Goal: Task Accomplishment & Management: Use online tool/utility

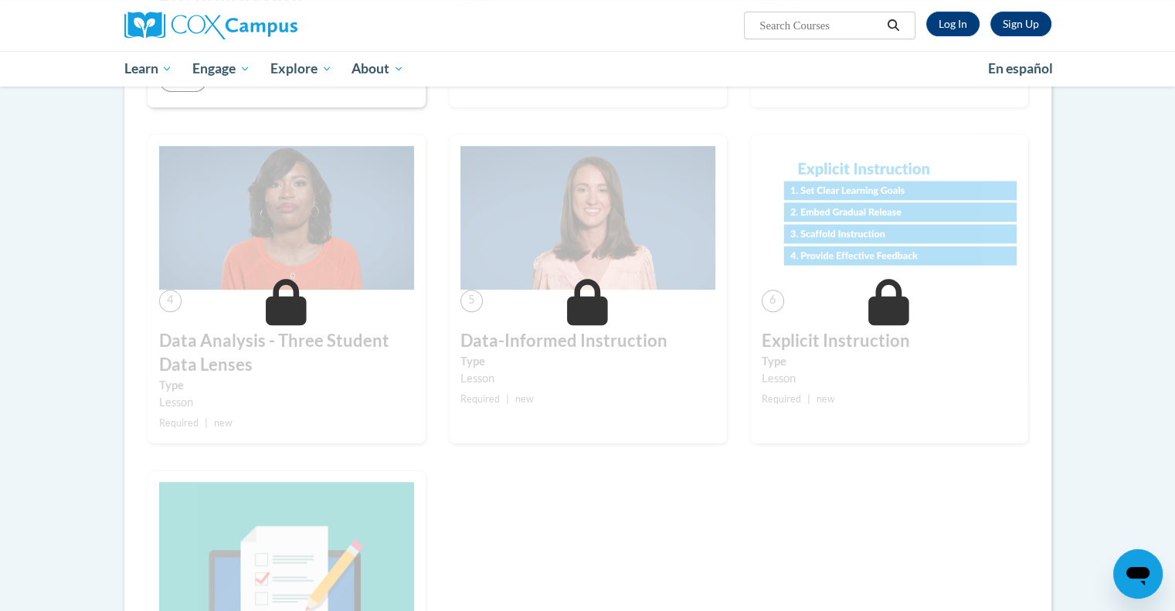
scroll to position [596, 0]
click at [958, 26] on link "Log In" at bounding box center [952, 24] width 53 height 25
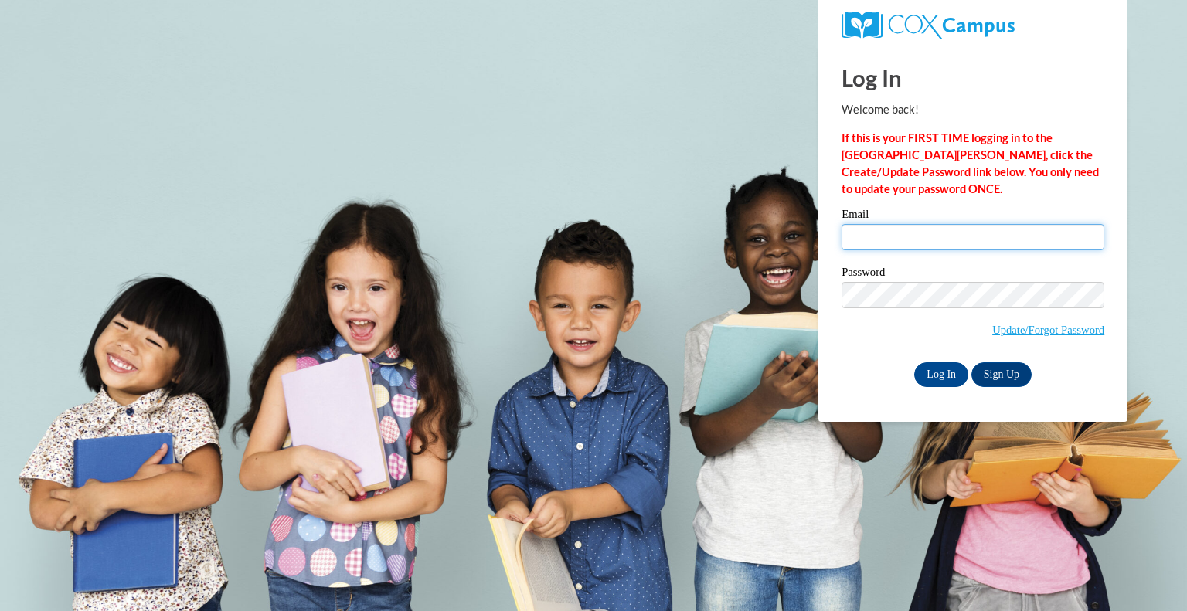
click at [861, 247] on input "Email" at bounding box center [972, 237] width 263 height 26
type input "[EMAIL_ADDRESS][DOMAIN_NAME]"
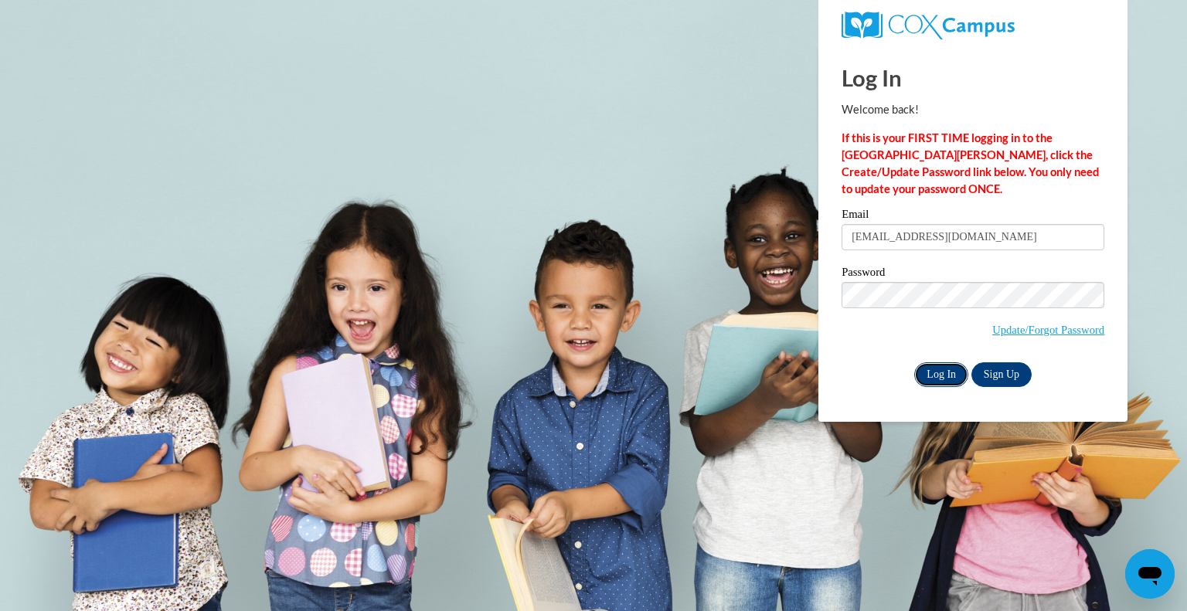
click at [936, 373] on input "Log In" at bounding box center [941, 374] width 54 height 25
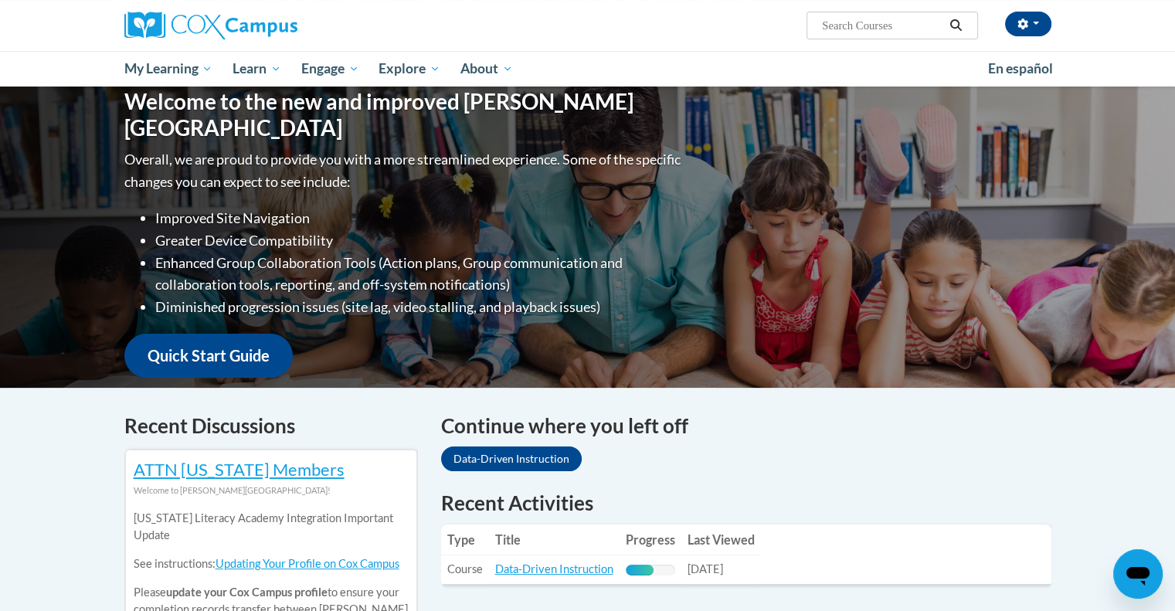
scroll to position [232, 0]
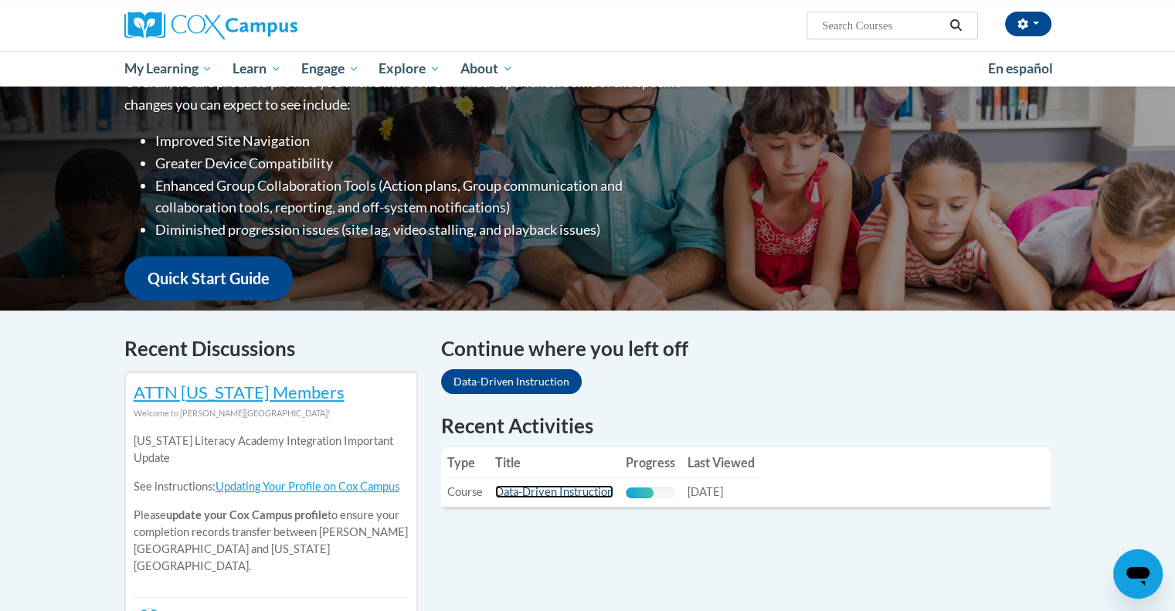
click at [579, 493] on link "Data-Driven Instruction" at bounding box center [554, 491] width 118 height 13
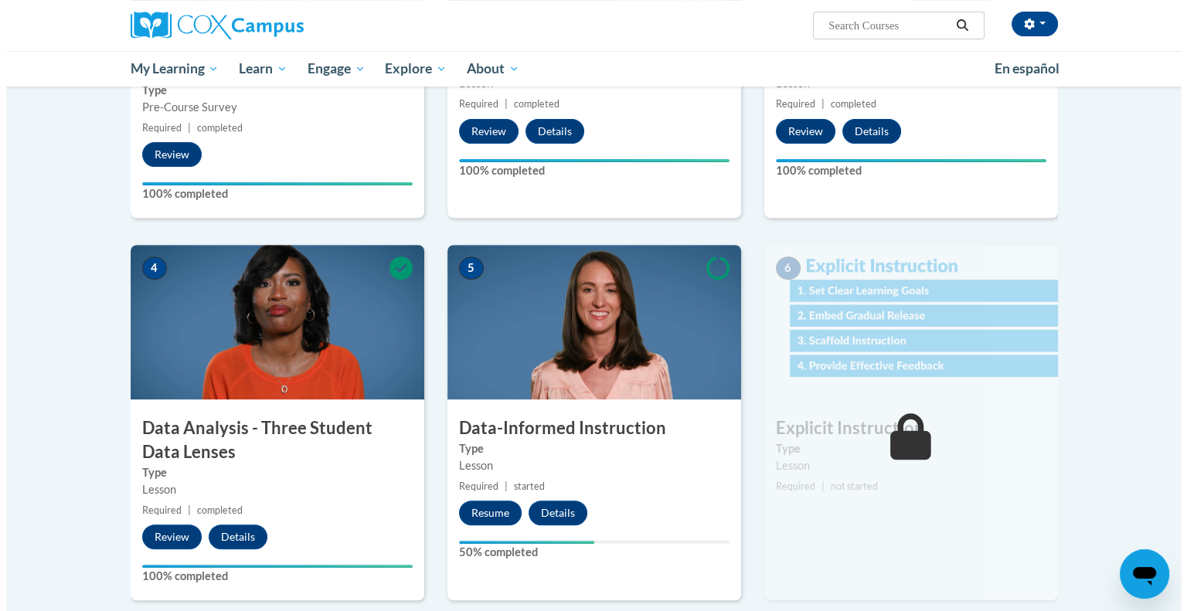
scroll to position [695, 0]
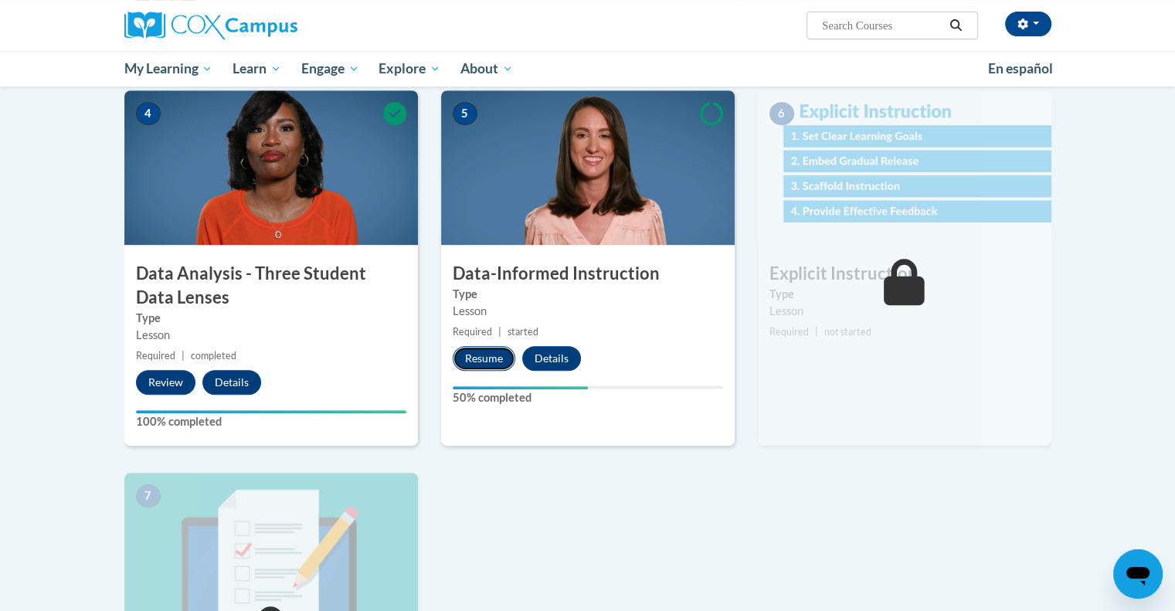
click at [491, 358] on button "Resume" at bounding box center [484, 358] width 63 height 25
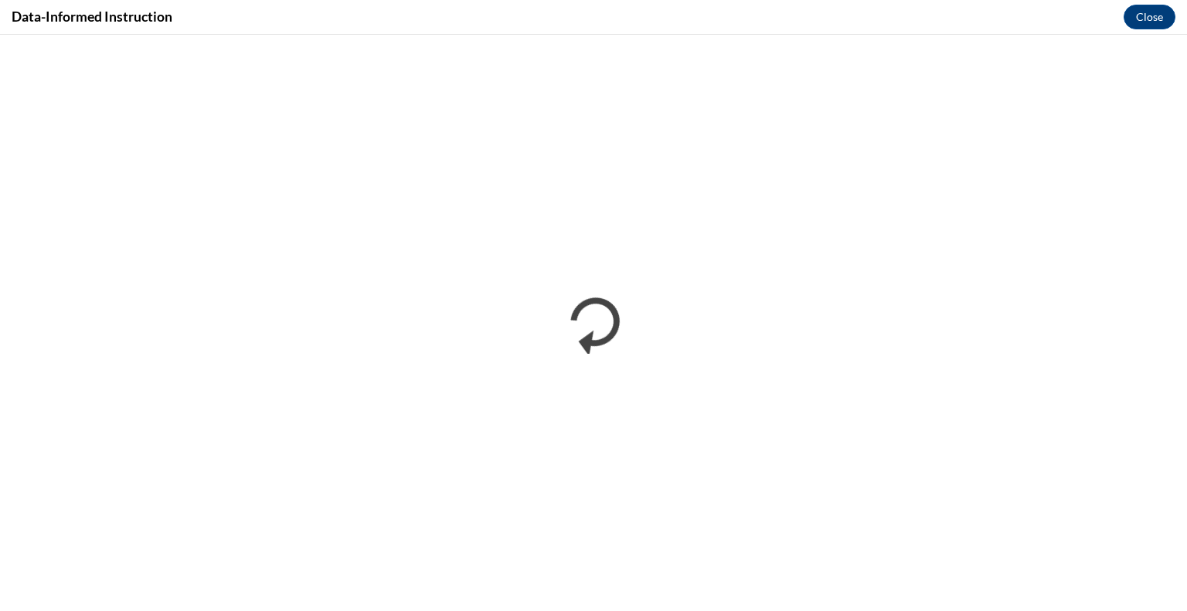
scroll to position [0, 0]
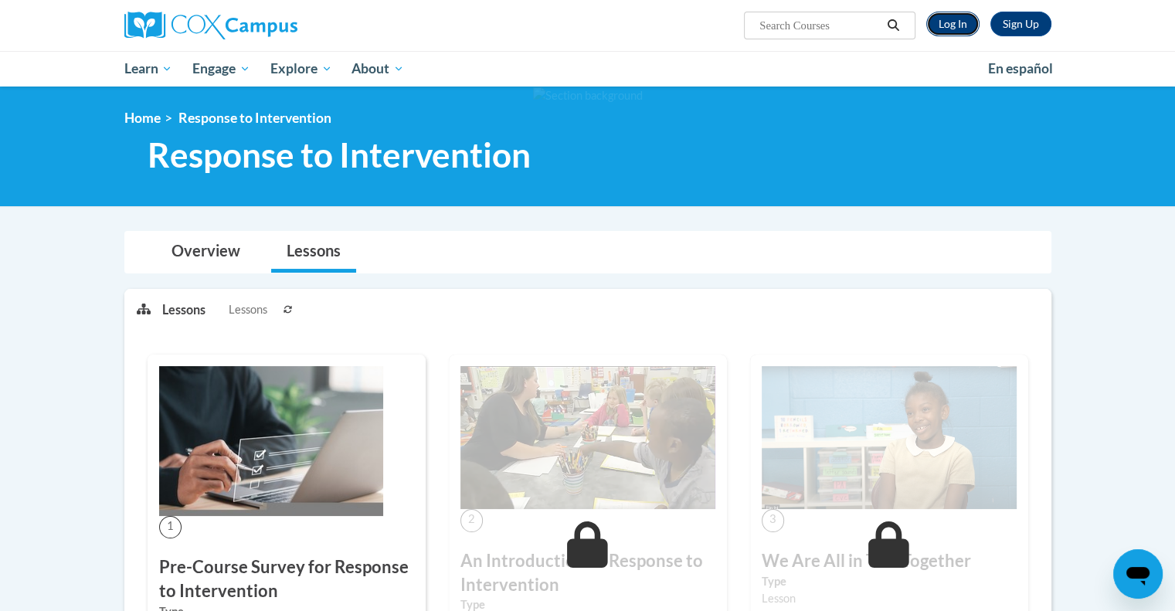
click at [941, 27] on link "Log In" at bounding box center [952, 24] width 53 height 25
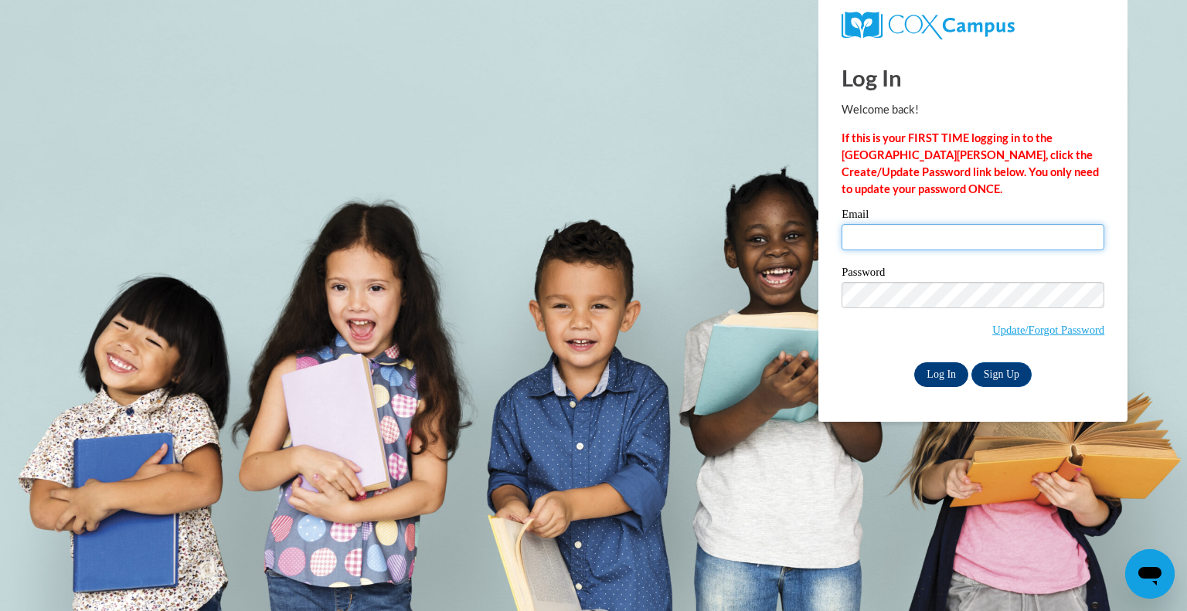
type input "nperegri@teachers.kusd.edu"
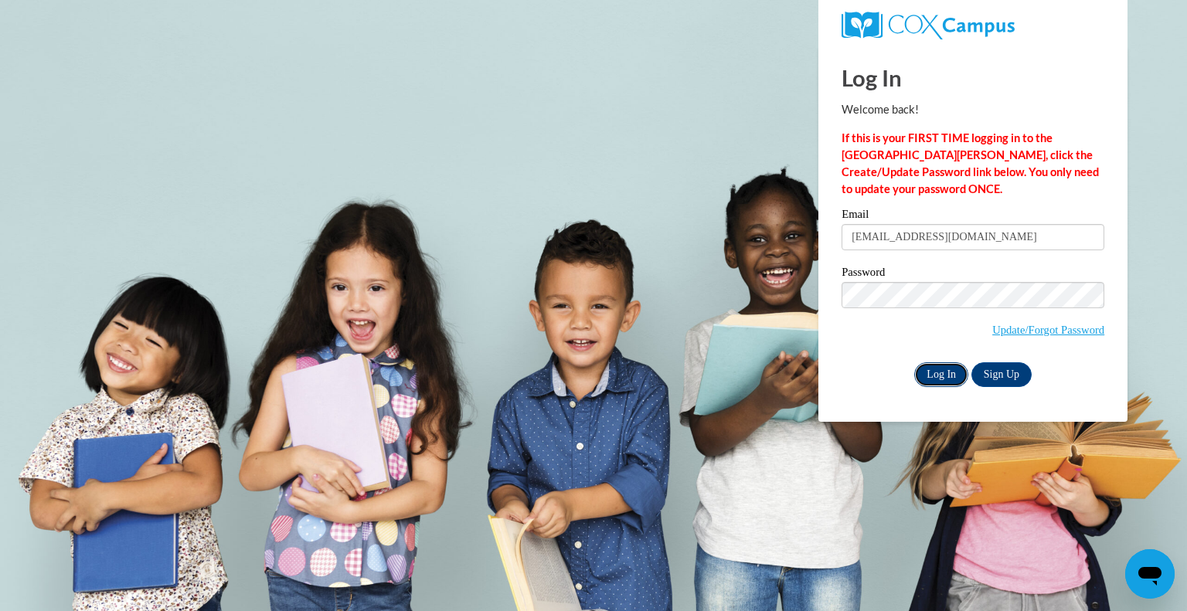
click at [940, 371] on input "Log In" at bounding box center [941, 374] width 54 height 25
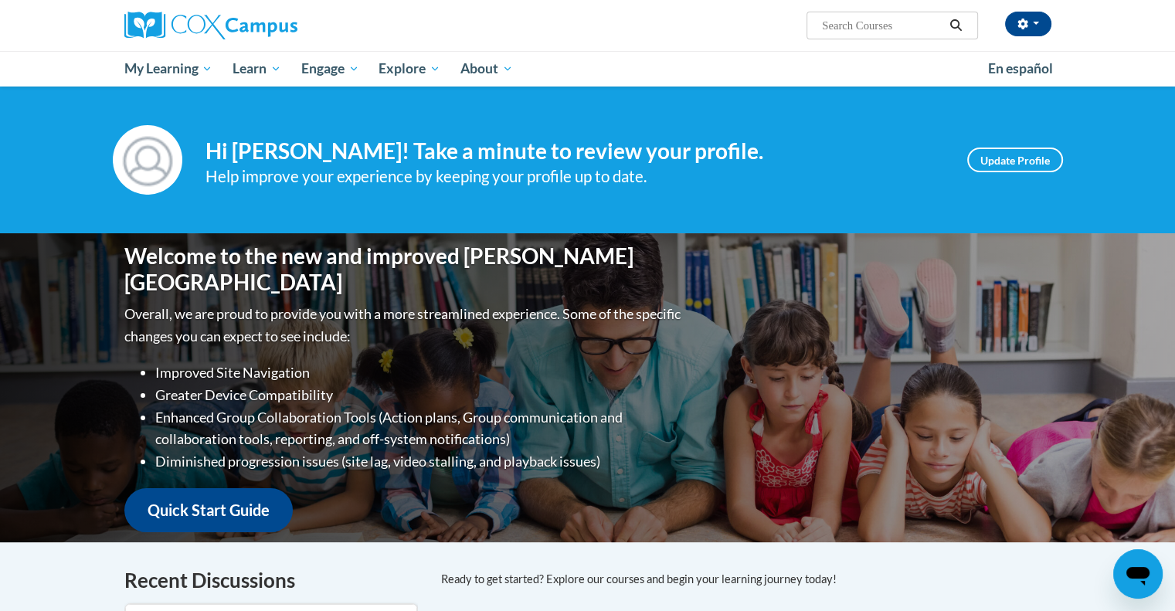
scroll to position [309, 0]
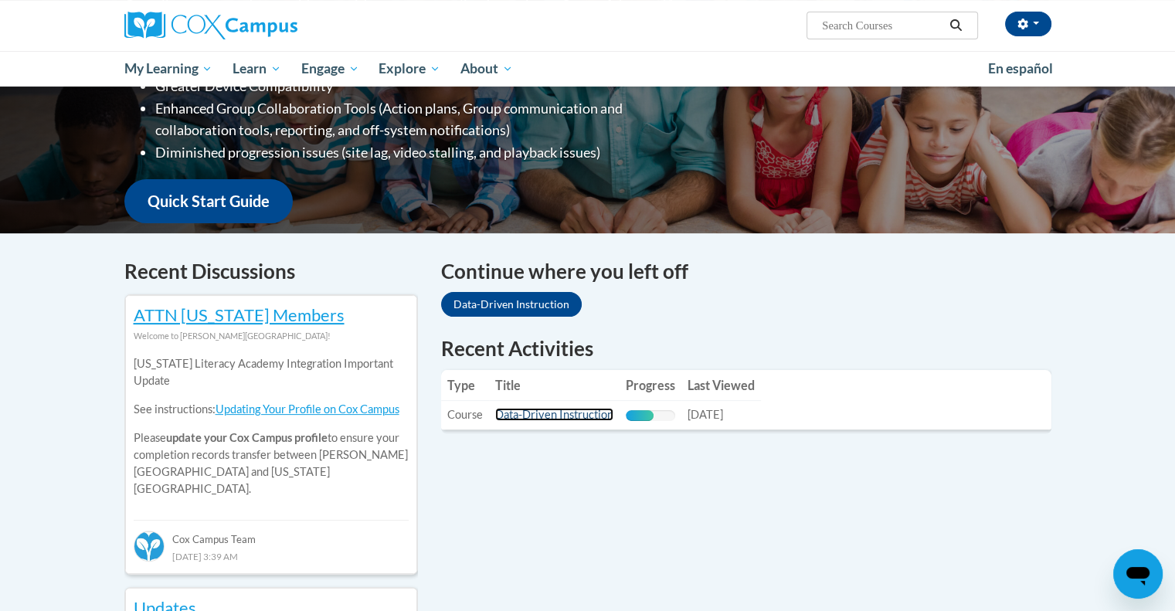
click at [586, 412] on link "Data-Driven Instruction" at bounding box center [554, 414] width 118 height 13
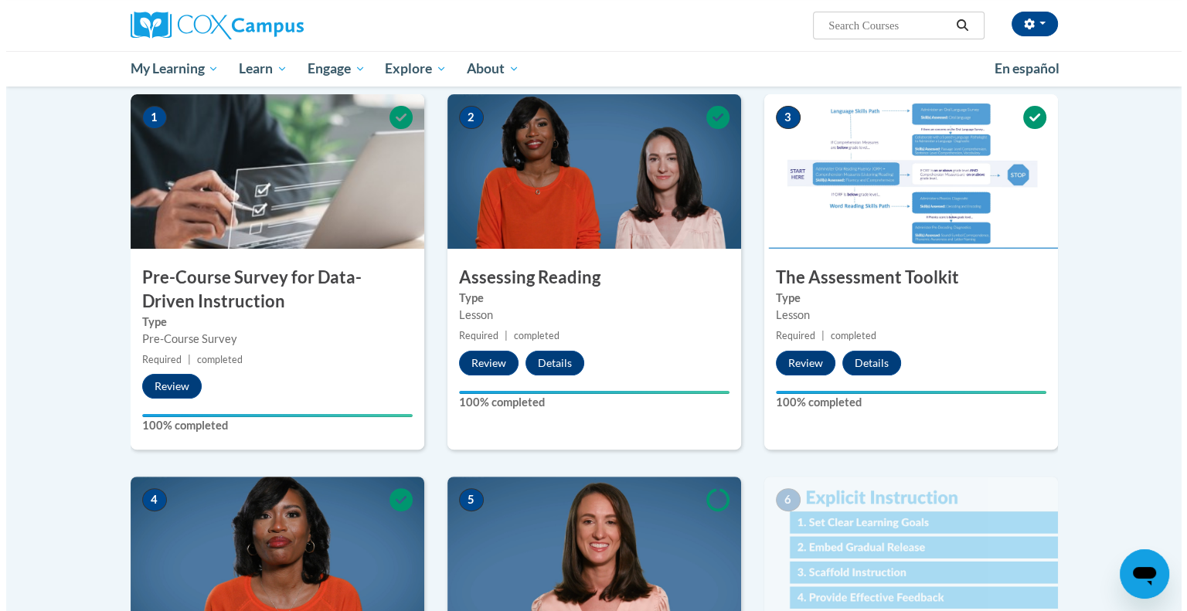
scroll to position [695, 0]
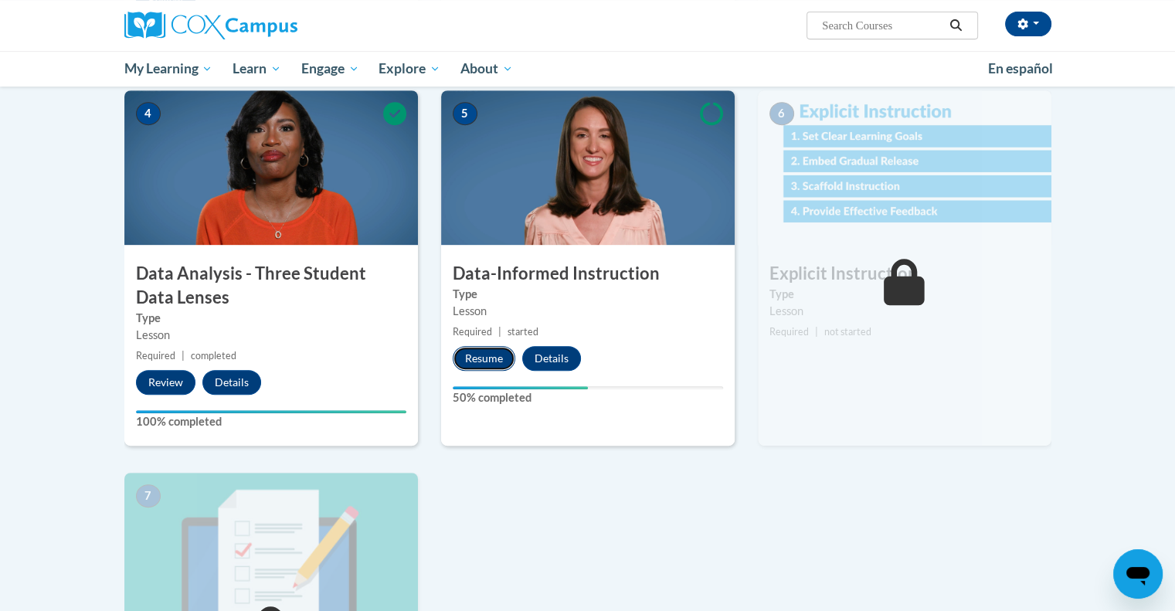
click at [478, 355] on button "Resume" at bounding box center [484, 358] width 63 height 25
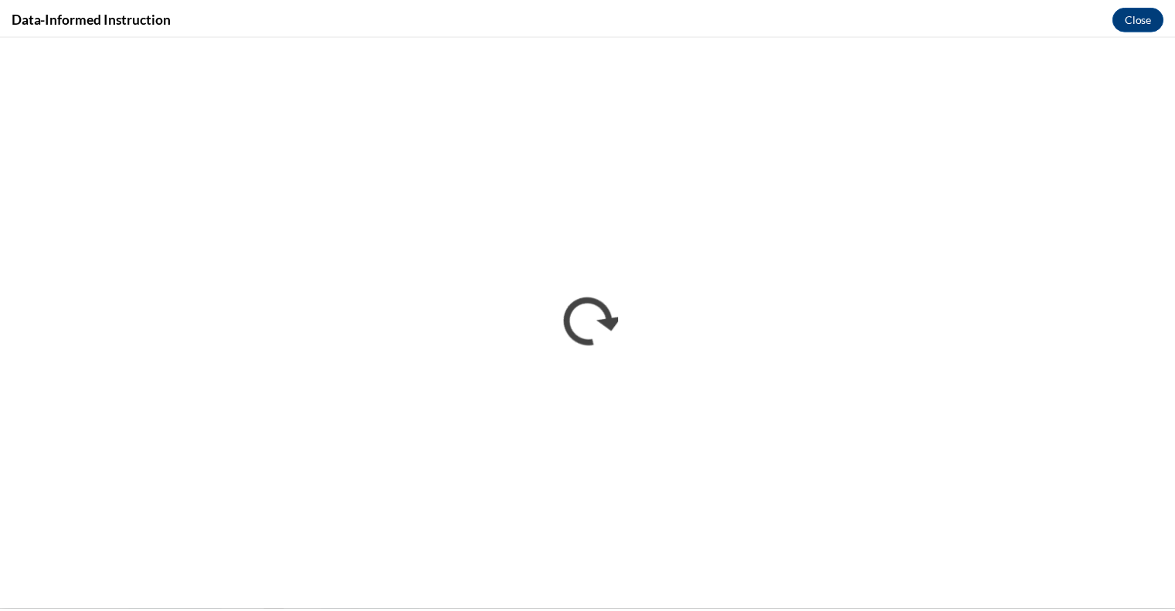
scroll to position [0, 0]
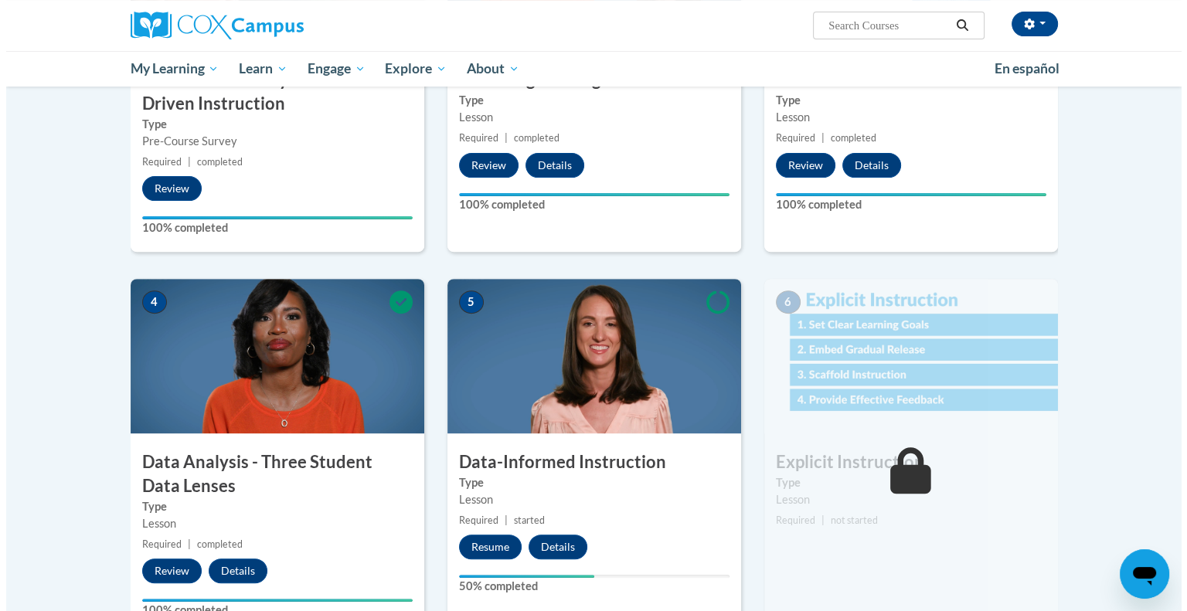
scroll to position [661, 0]
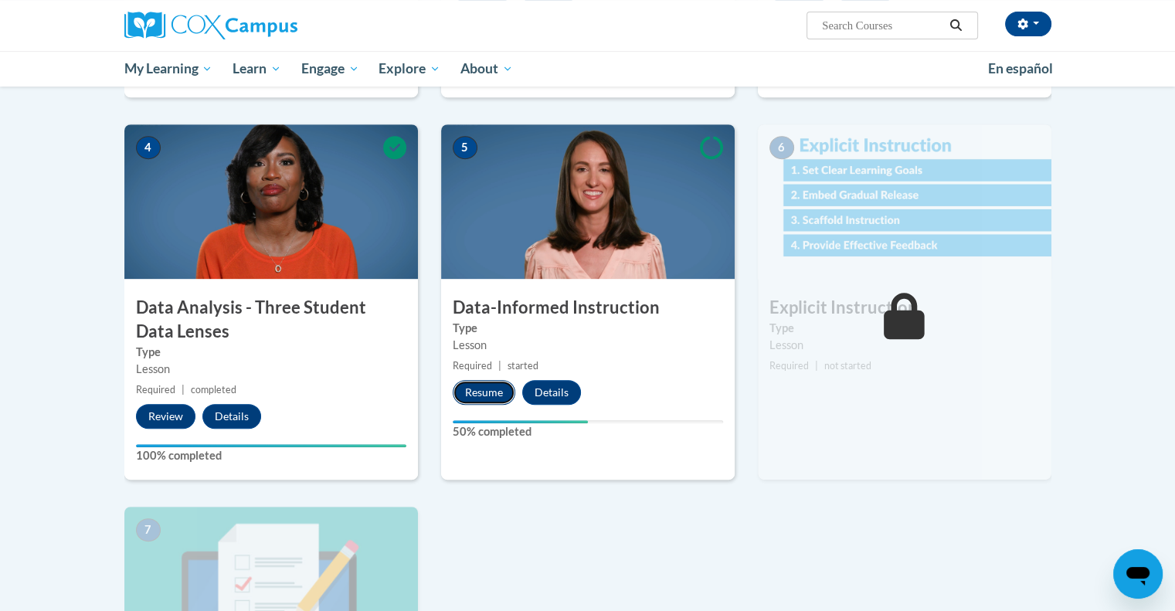
click at [485, 395] on button "Resume" at bounding box center [484, 392] width 63 height 25
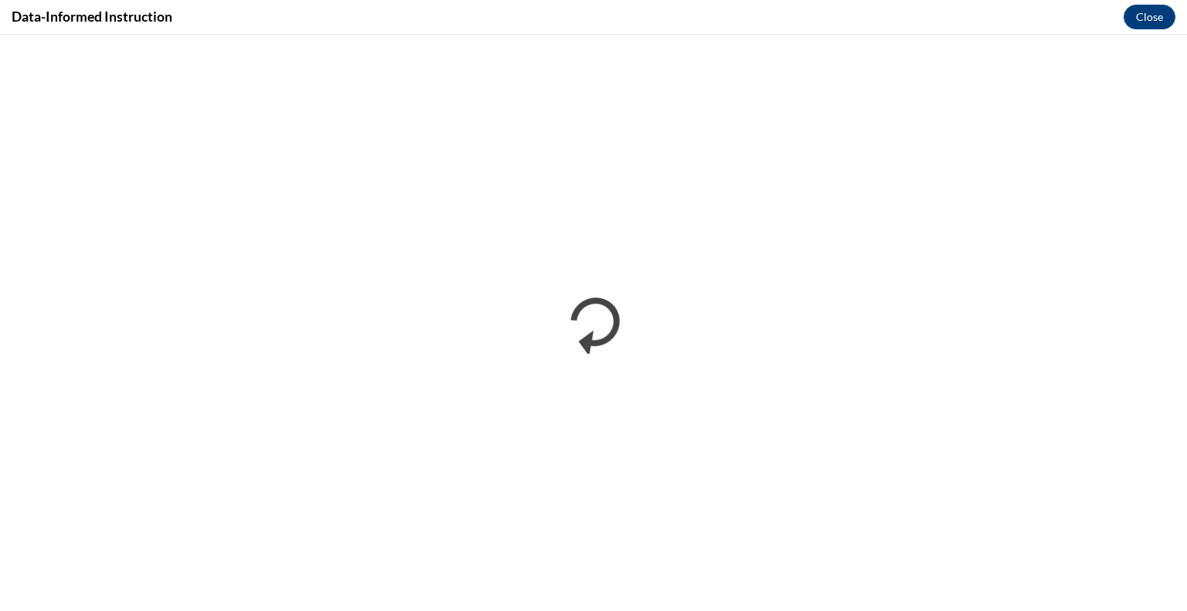
scroll to position [0, 0]
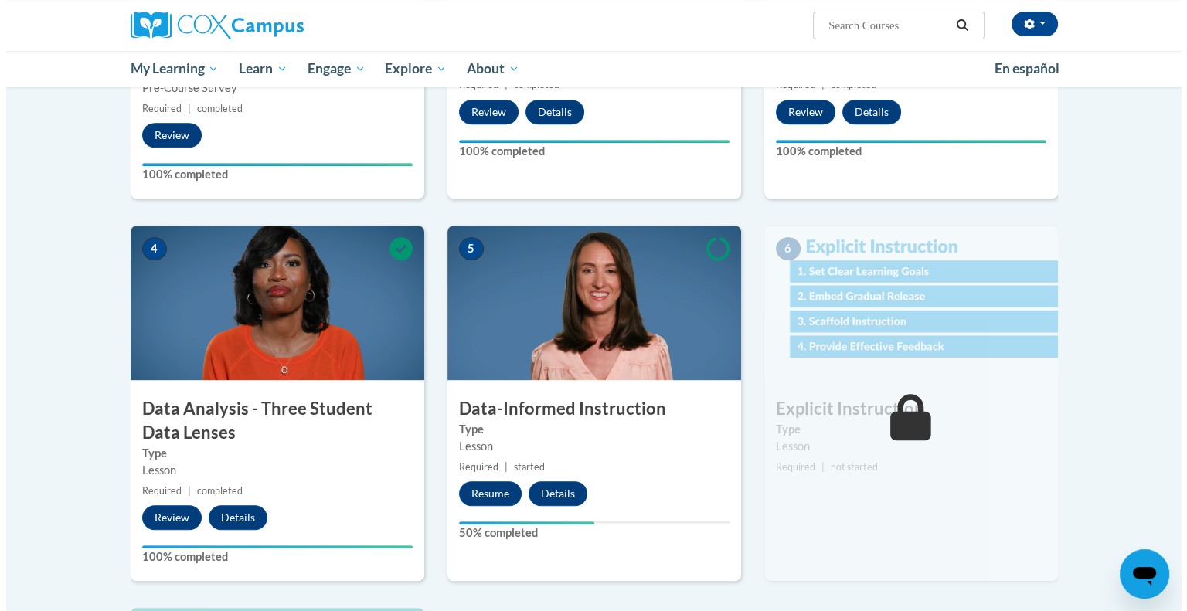
scroll to position [560, 0]
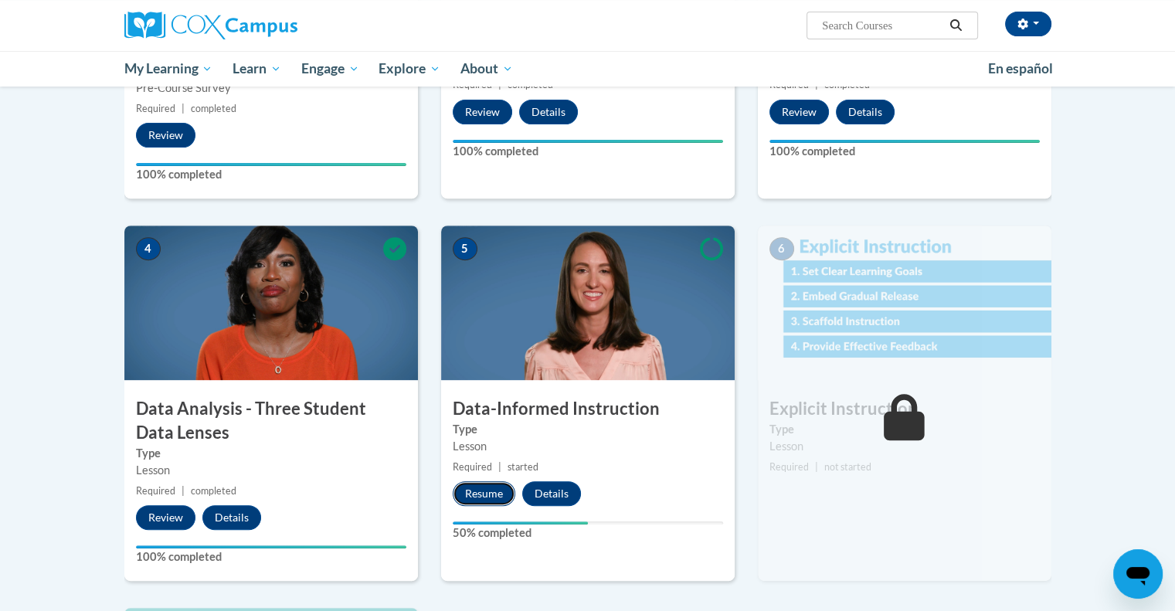
click at [486, 496] on button "Resume" at bounding box center [484, 493] width 63 height 25
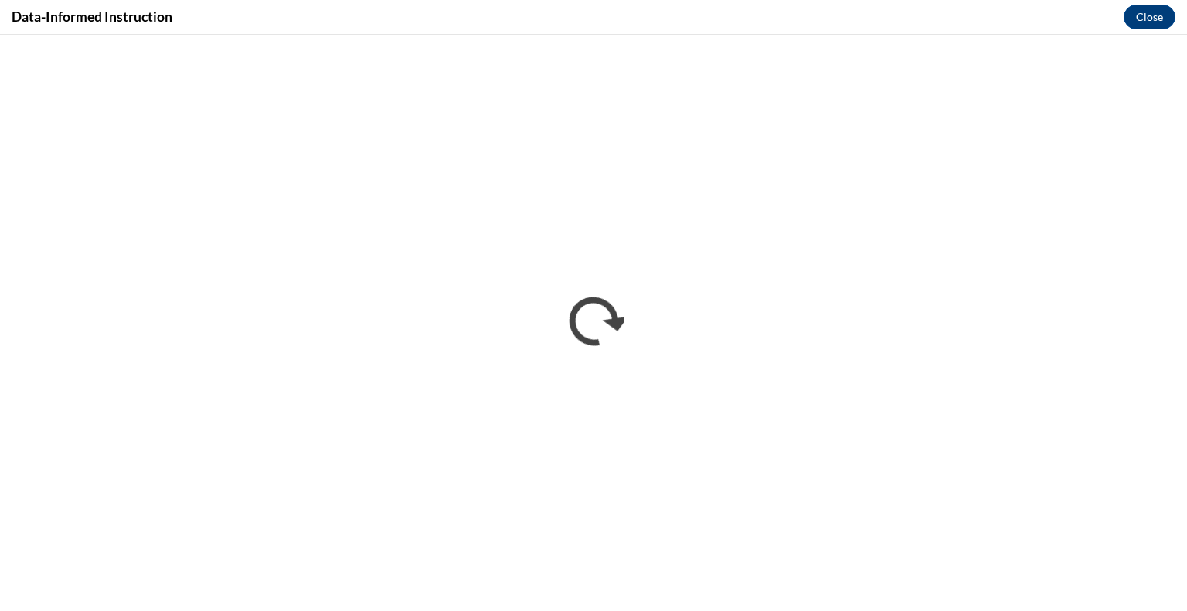
scroll to position [0, 0]
